Goal: Find specific page/section: Find specific page/section

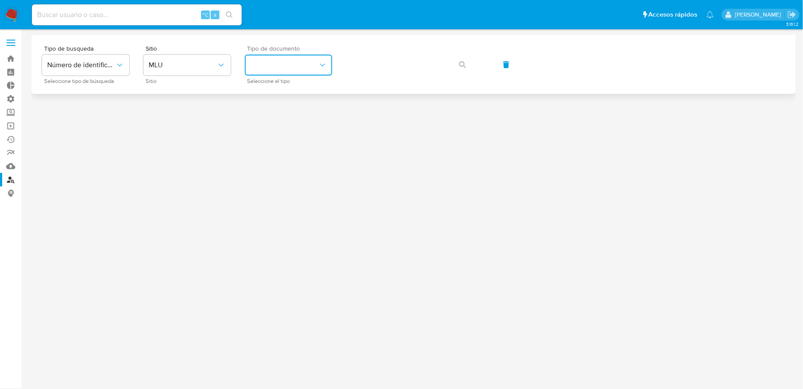
click at [285, 69] on button "identificationType" at bounding box center [288, 65] width 87 height 21
click at [277, 99] on div "CI CI" at bounding box center [286, 93] width 72 height 30
click at [195, 74] on button "MLU" at bounding box center [186, 65] width 87 height 21
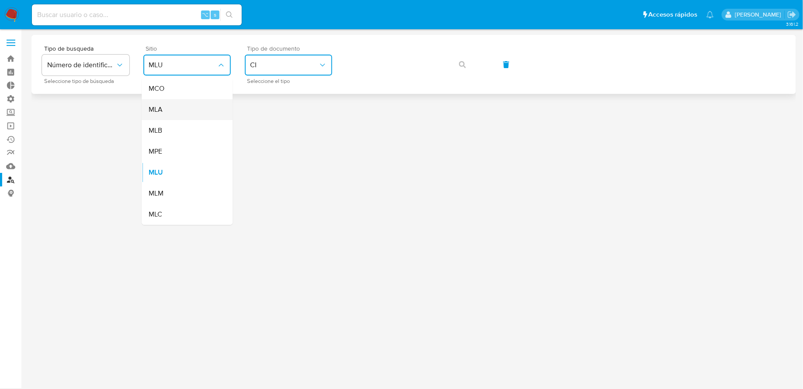
click at [167, 108] on div "MLA" at bounding box center [185, 109] width 72 height 21
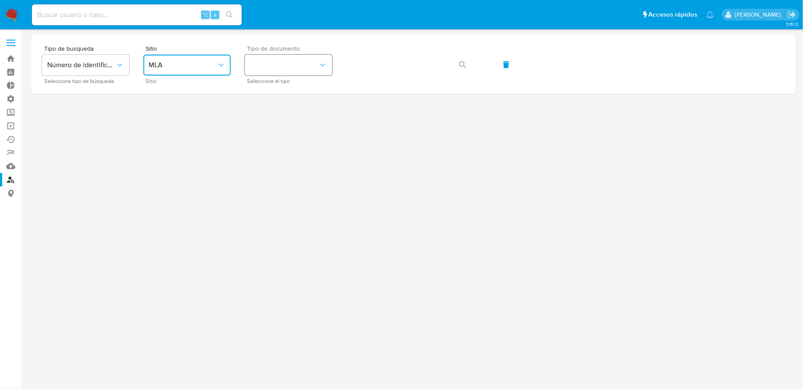
click at [307, 63] on button "identificationType" at bounding box center [288, 65] width 87 height 21
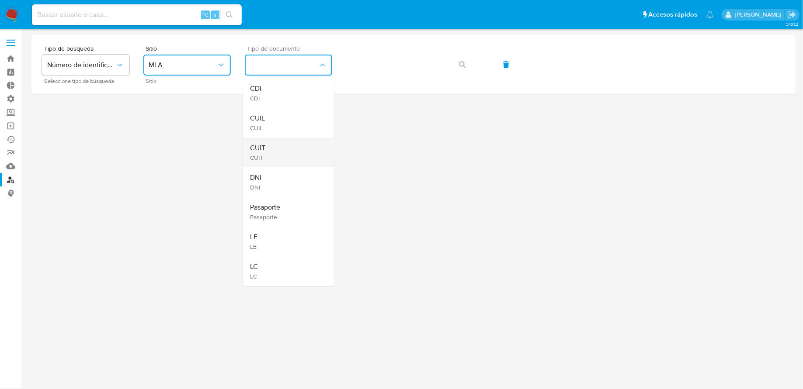
click at [262, 141] on div "CUIT CUIT" at bounding box center [286, 153] width 72 height 30
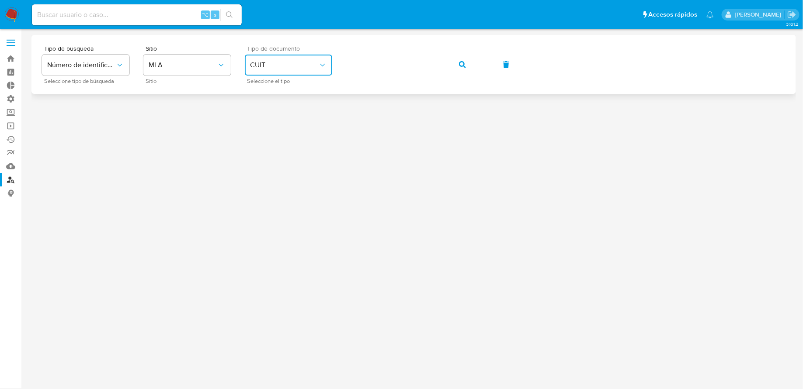
click at [480, 67] on div "Tipo de busqueda Número de identificación Seleccione tipo de búsqueda Sitio MLA…" at bounding box center [414, 64] width 744 height 38
click at [462, 67] on icon "button" at bounding box center [462, 64] width 7 height 7
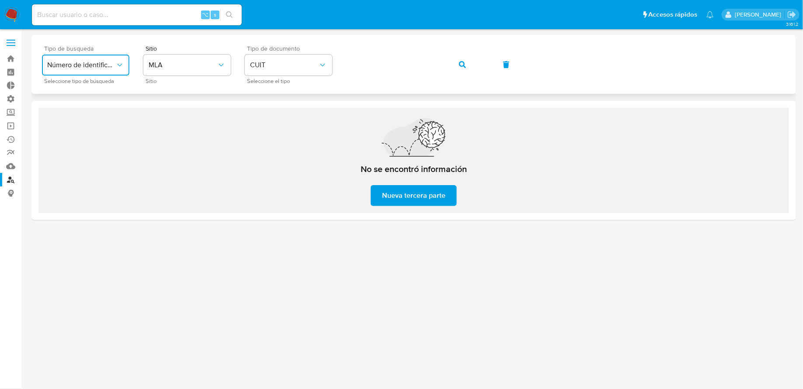
click at [111, 63] on span "Número de identificación" at bounding box center [81, 65] width 68 height 9
click at [99, 93] on span "Número de identificación" at bounding box center [83, 92] width 72 height 17
click at [210, 66] on button "site_id" at bounding box center [186, 65] width 87 height 21
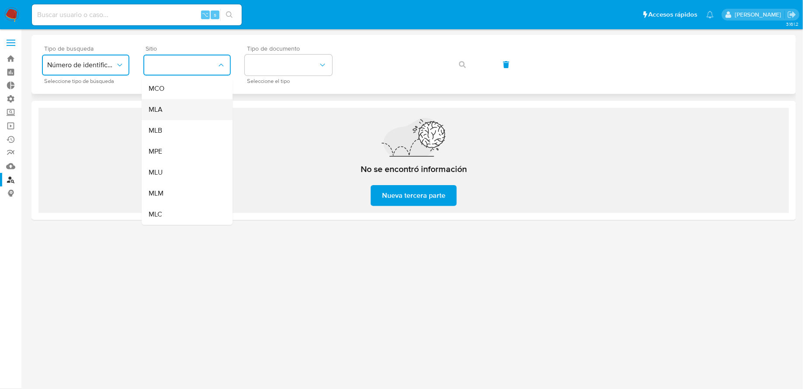
click at [182, 110] on div "MLA" at bounding box center [185, 109] width 72 height 21
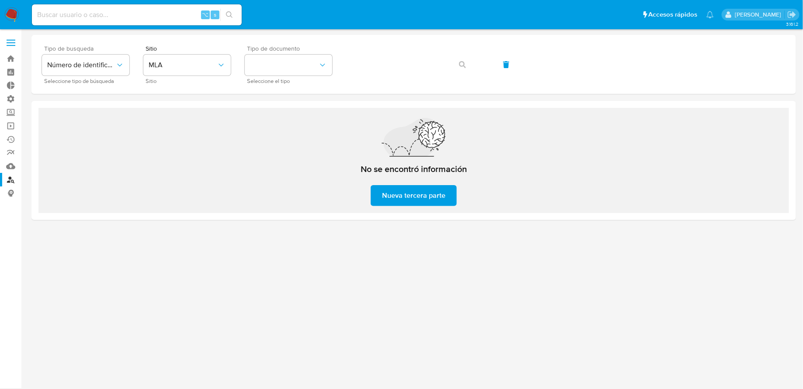
click at [291, 76] on div "Tipo de documento Seleccione el tipo" at bounding box center [288, 64] width 87 height 38
click at [284, 71] on button "identificationType" at bounding box center [288, 65] width 87 height 21
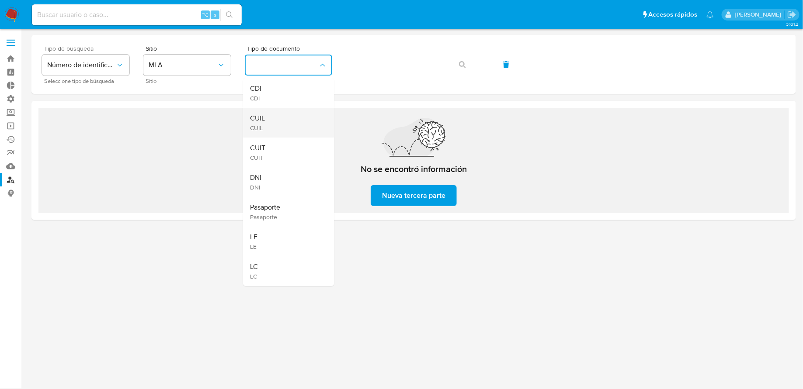
click at [278, 115] on div "CUIL CUIL" at bounding box center [286, 123] width 72 height 30
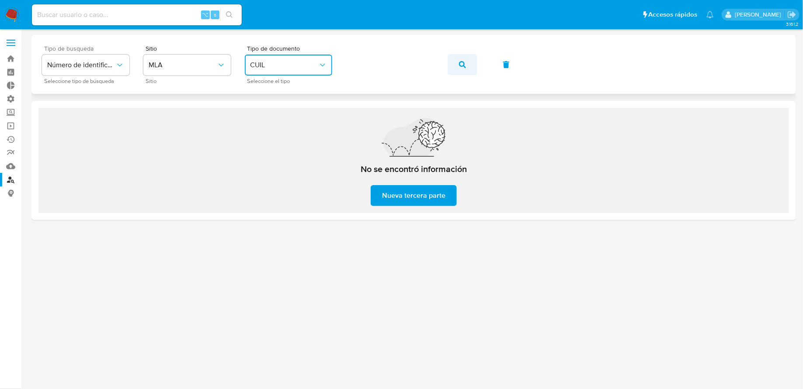
click at [462, 60] on span "button" at bounding box center [462, 64] width 7 height 19
